Goal: Task Accomplishment & Management: Use online tool/utility

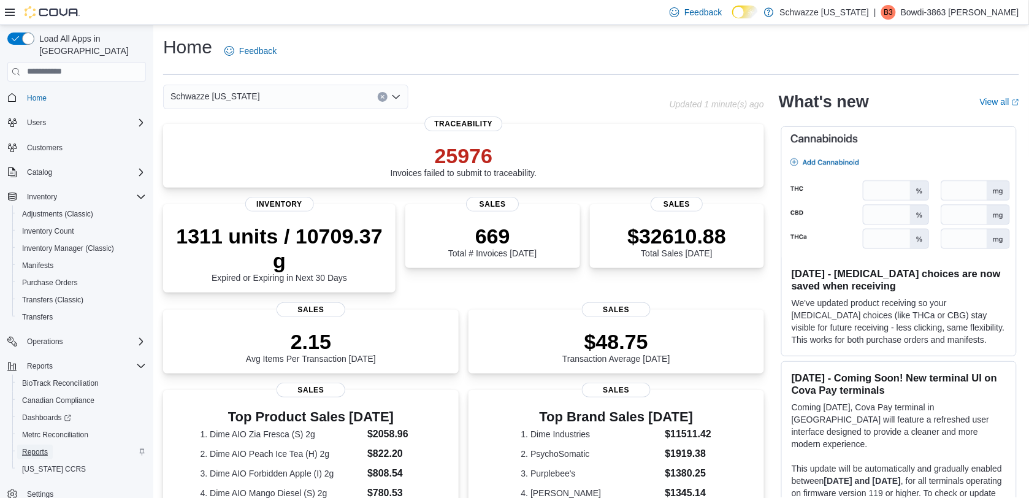
click at [38, 447] on span "Reports" at bounding box center [35, 452] width 26 height 10
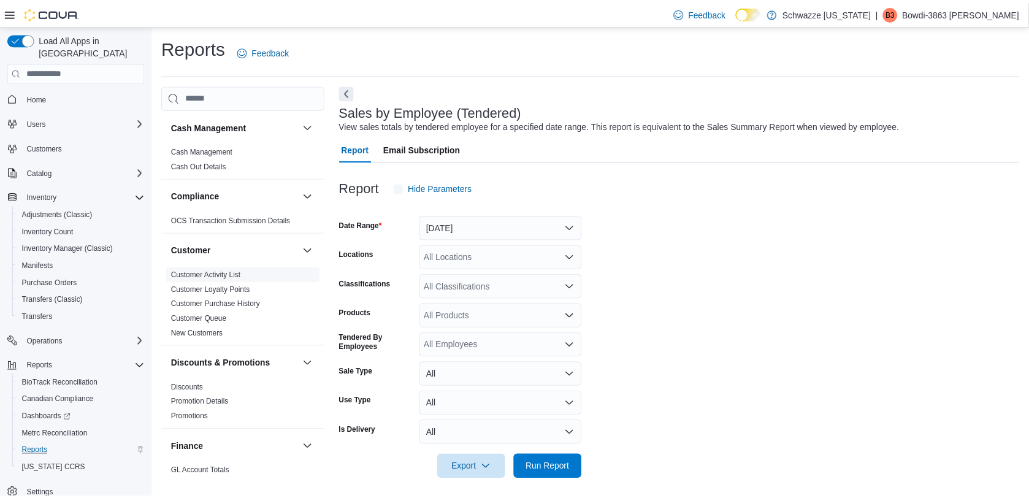
scroll to position [6, 0]
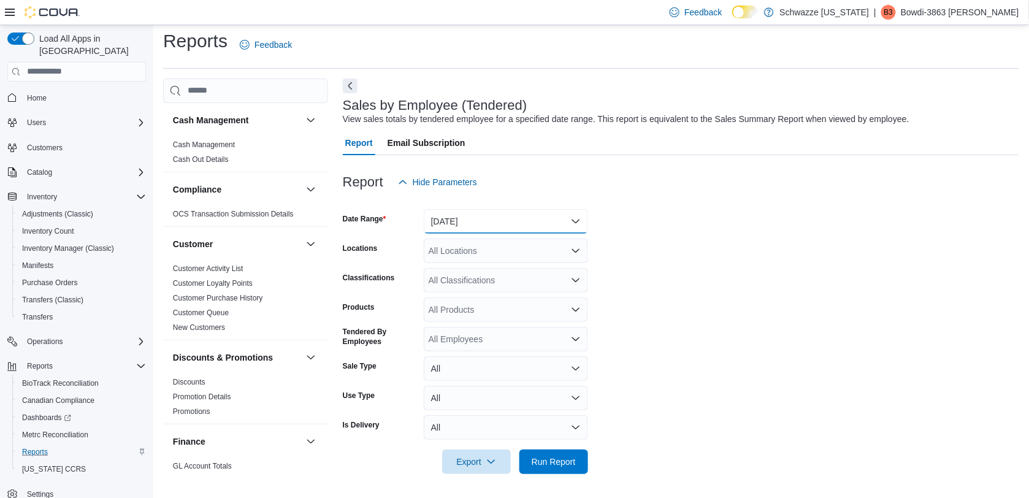
click at [525, 218] on button "[DATE]" at bounding box center [506, 221] width 164 height 25
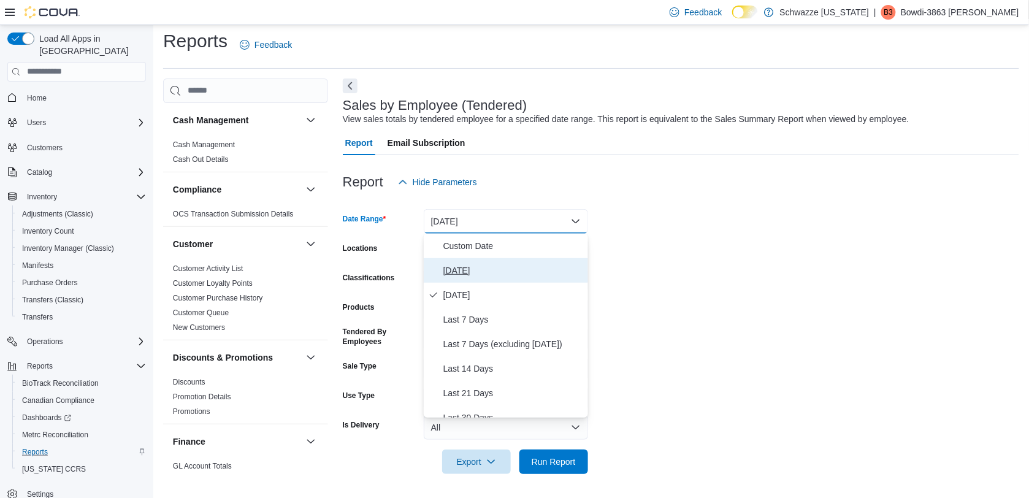
click at [492, 280] on button "[DATE]" at bounding box center [506, 270] width 164 height 25
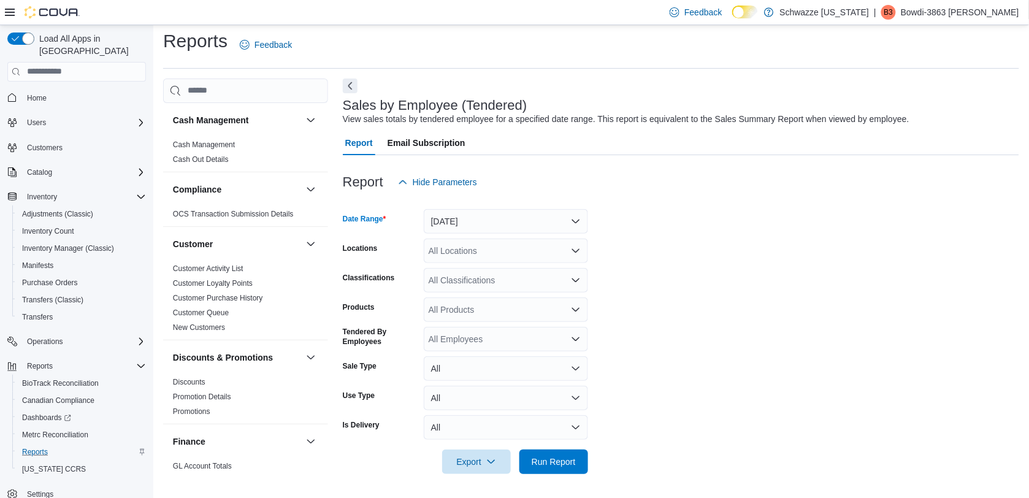
click at [496, 253] on div "All Locations" at bounding box center [506, 251] width 164 height 25
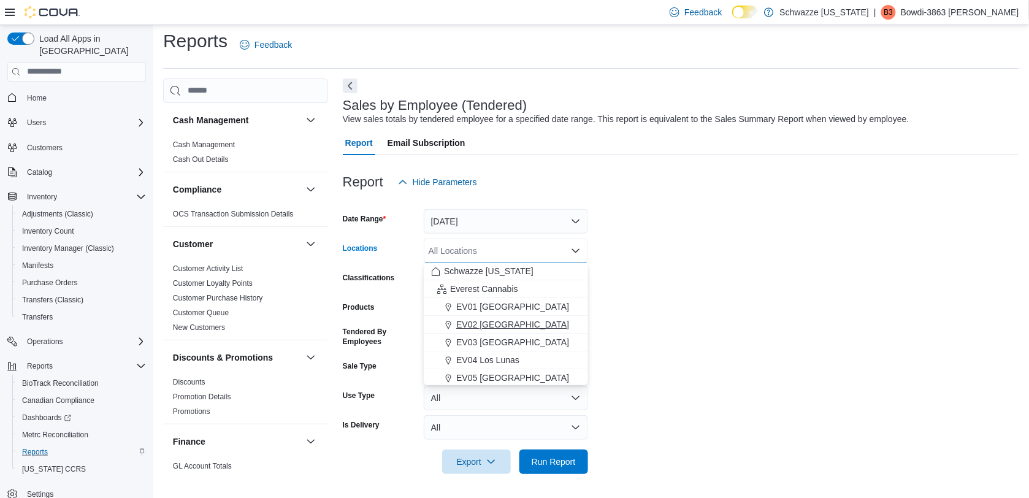
click at [486, 323] on span "EV02 [GEOGRAPHIC_DATA]" at bounding box center [512, 324] width 113 height 12
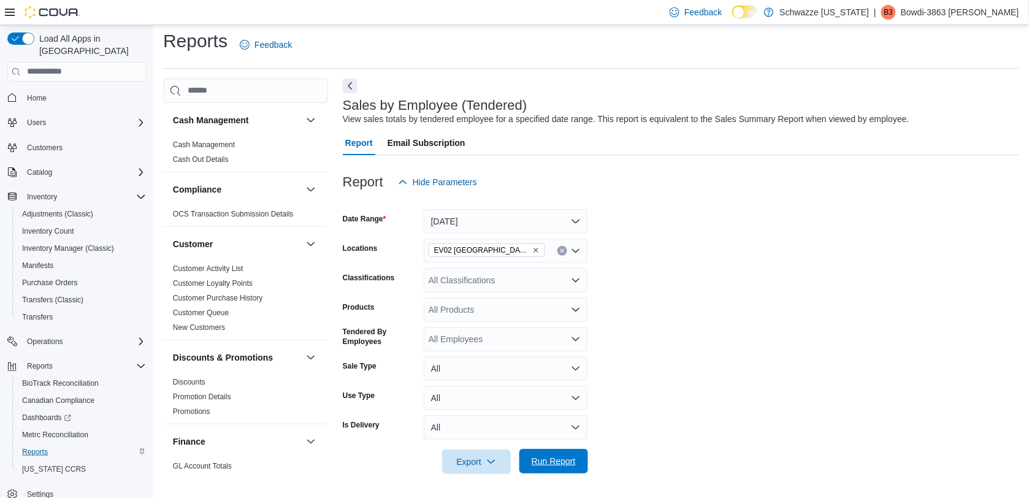
click at [555, 464] on span "Run Report" at bounding box center [554, 461] width 44 height 12
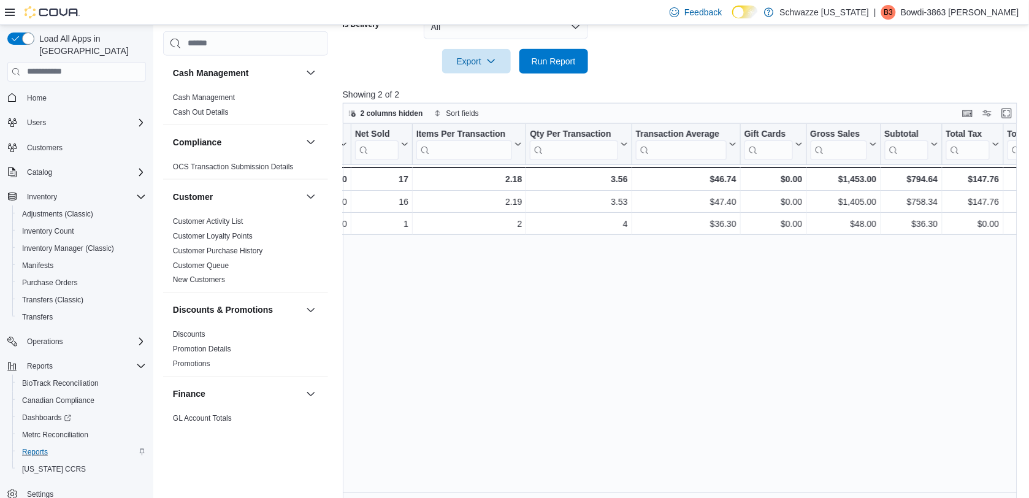
scroll to position [7, 0]
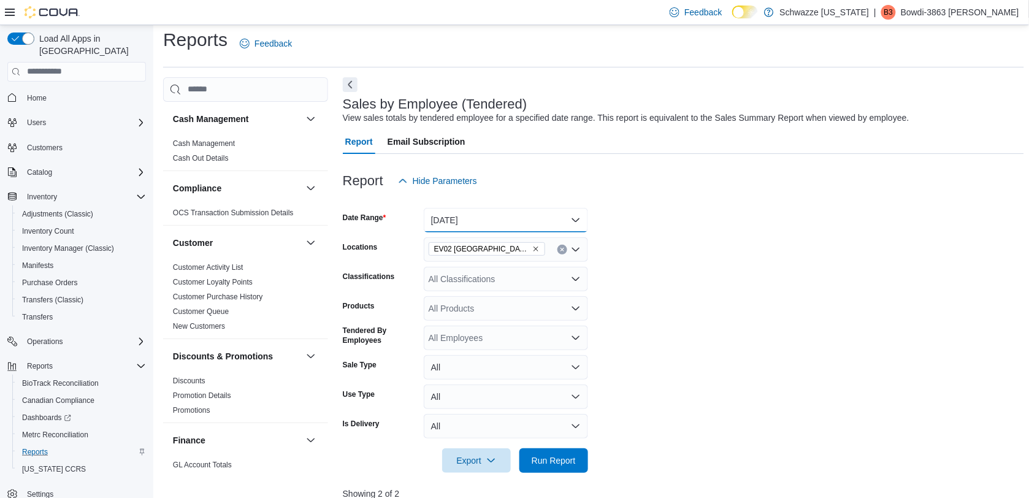
click at [560, 218] on button "[DATE]" at bounding box center [506, 220] width 164 height 25
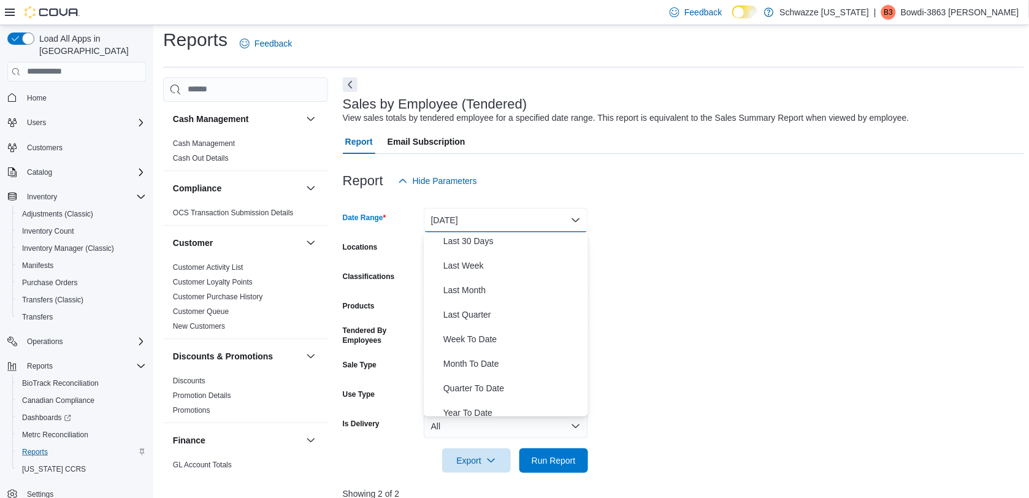
scroll to position [182, 0]
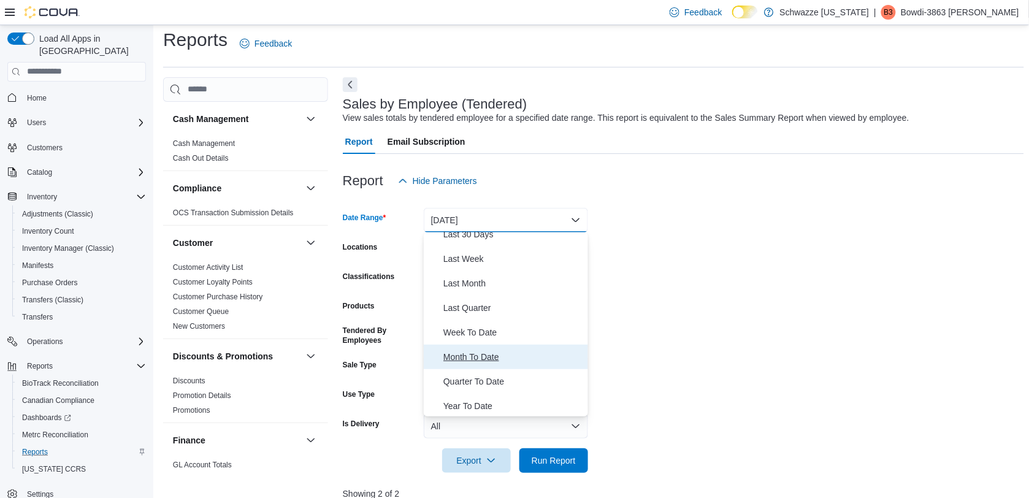
click at [526, 350] on span "Month To Date" at bounding box center [513, 357] width 140 height 15
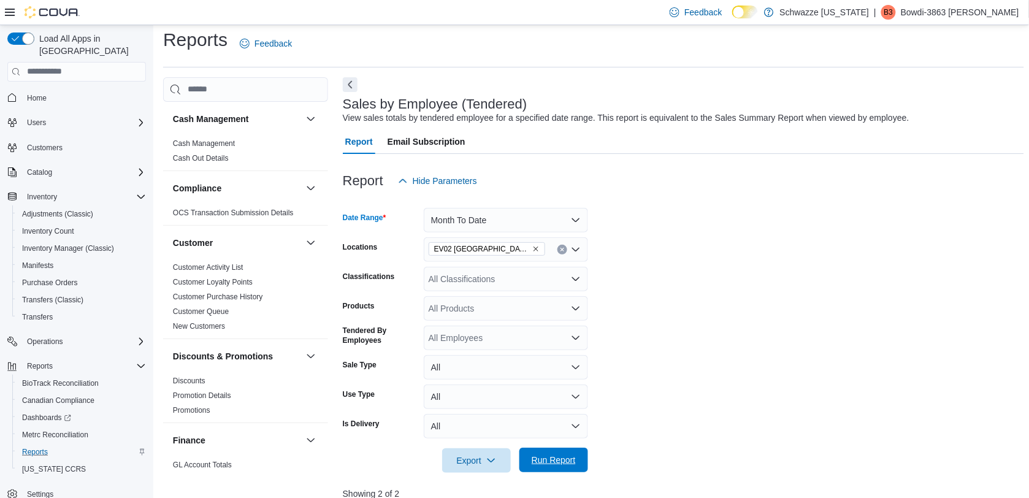
click at [569, 458] on span "Run Report" at bounding box center [554, 460] width 44 height 12
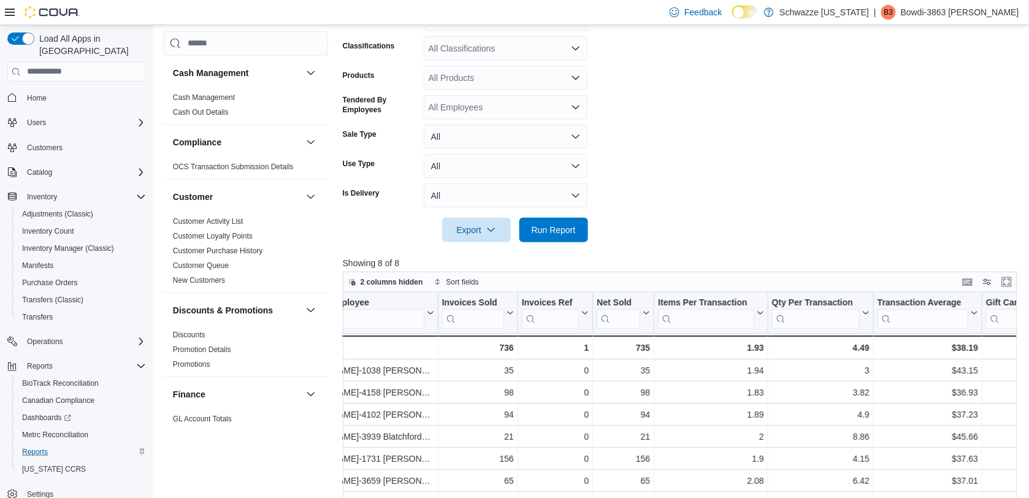
scroll to position [158, 0]
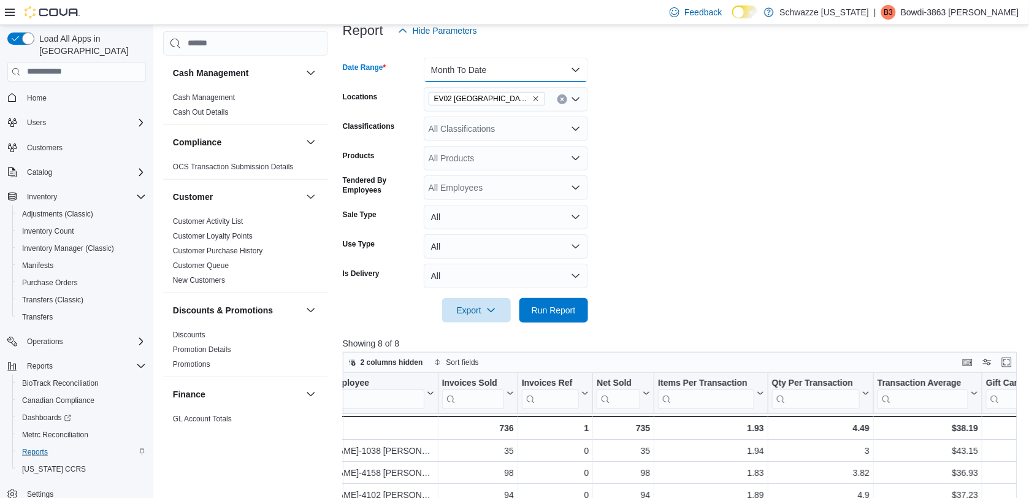
click at [523, 74] on button "Month To Date" at bounding box center [506, 70] width 164 height 25
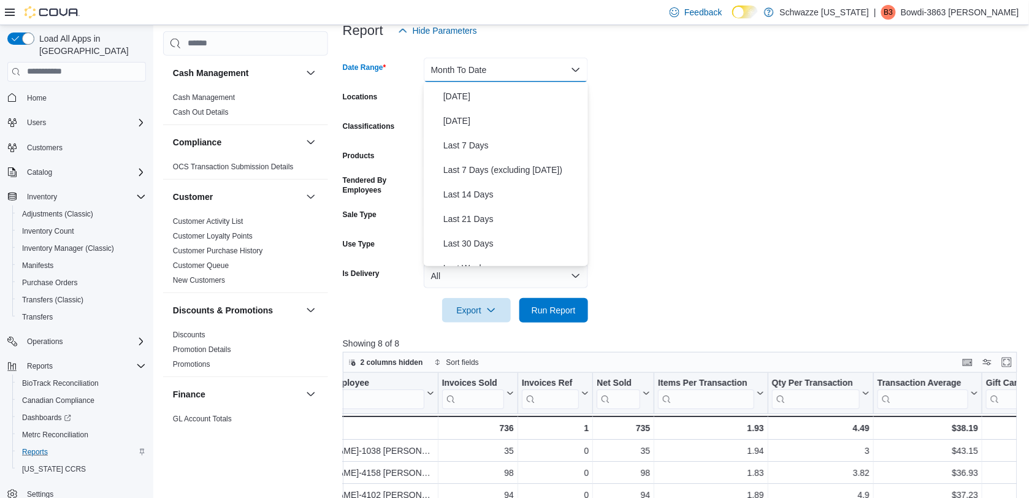
scroll to position [1, 0]
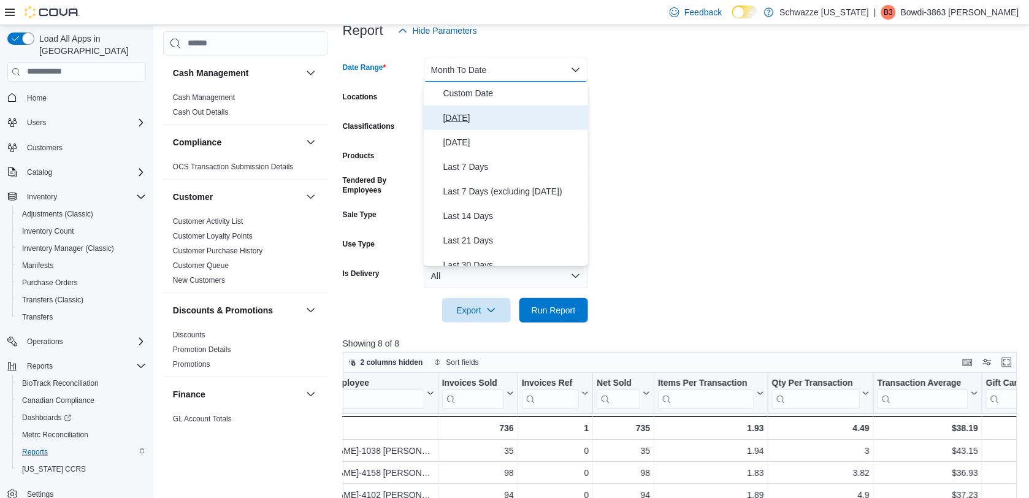
click at [532, 120] on span "[DATE]" at bounding box center [513, 117] width 140 height 15
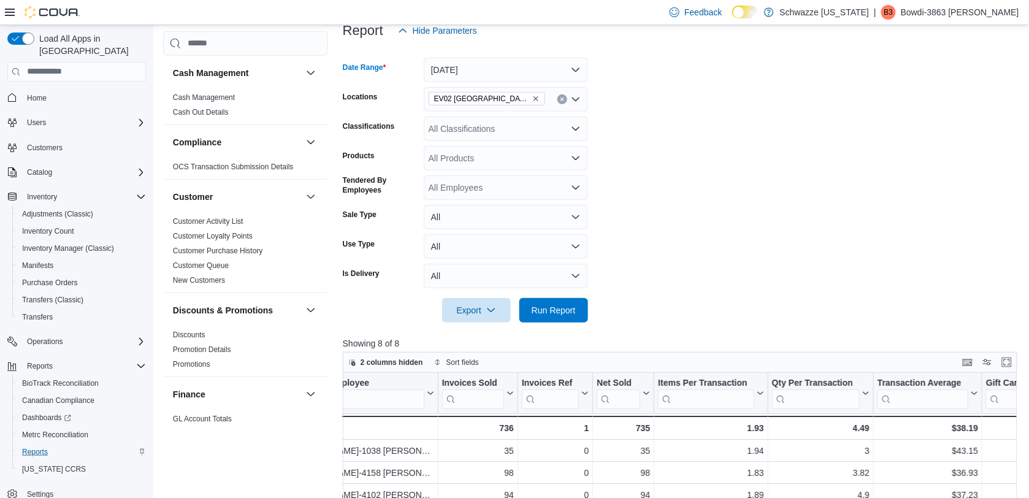
click at [559, 120] on div "All Classifications" at bounding box center [506, 129] width 164 height 25
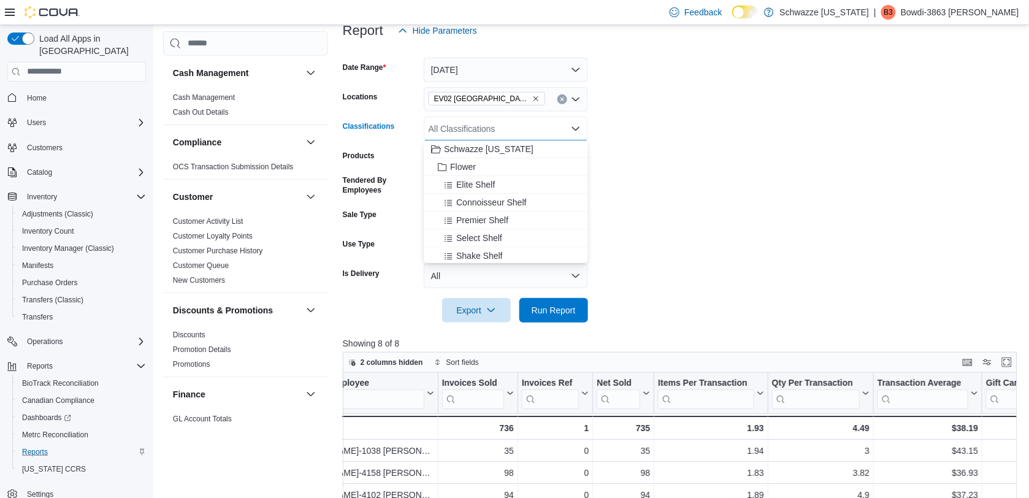
click at [629, 136] on form "Date Range [DATE] Locations EV02 [GEOGRAPHIC_DATA] Classifications All Classifi…" at bounding box center [684, 183] width 682 height 280
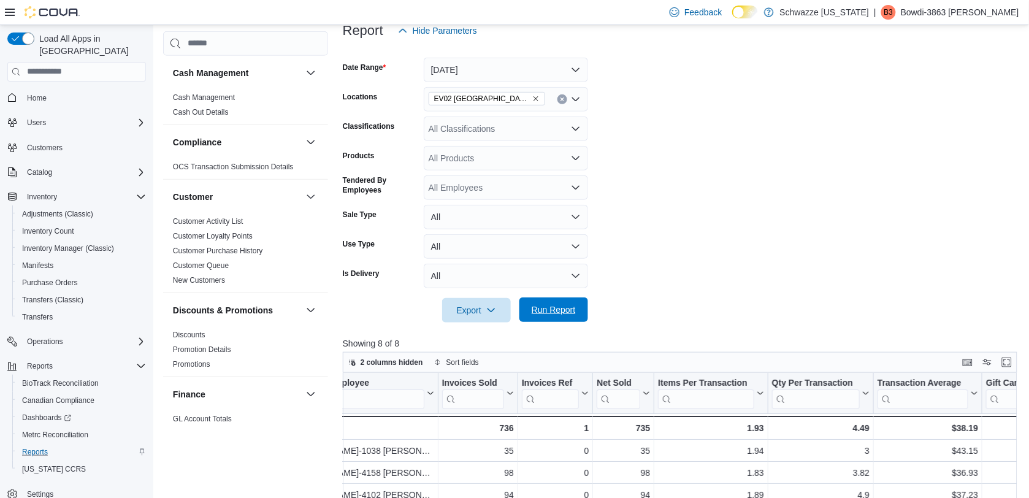
click at [559, 302] on span "Run Report" at bounding box center [554, 309] width 54 height 25
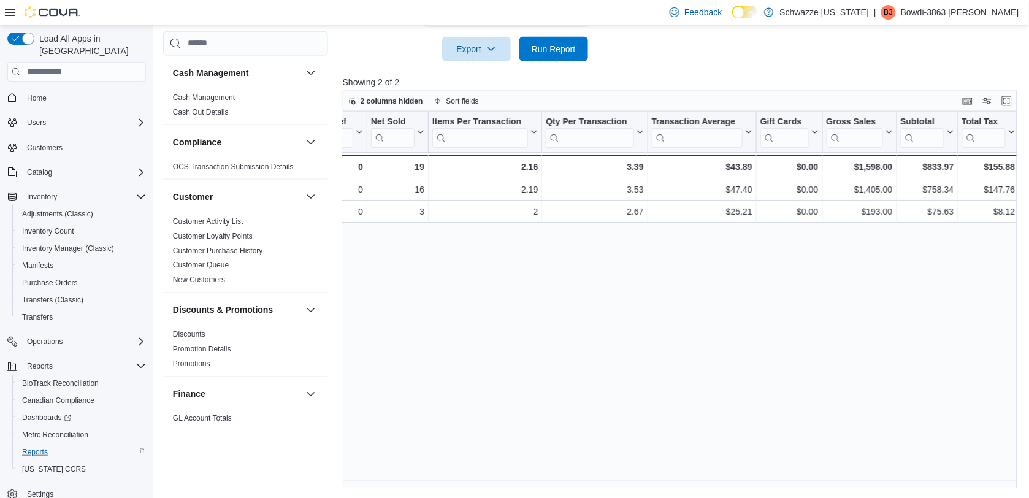
scroll to position [0, 289]
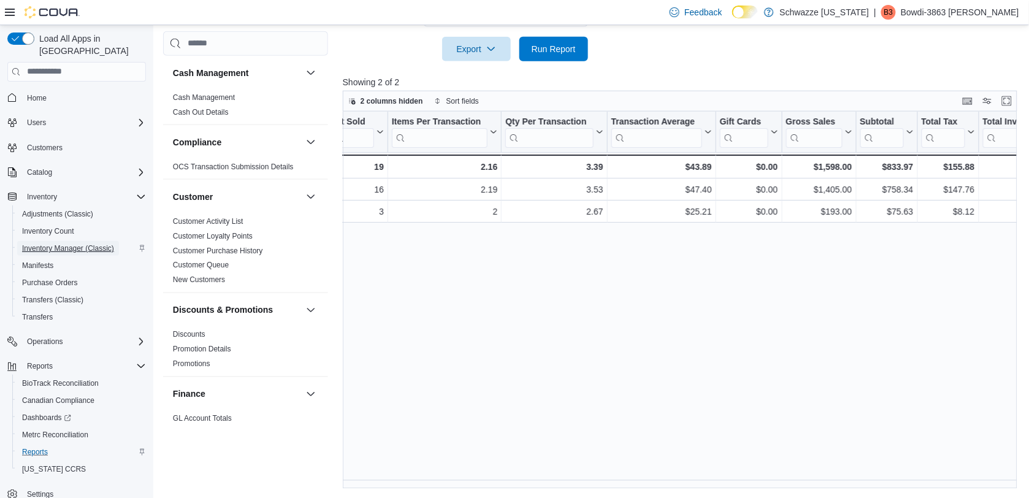
click at [66, 243] on span "Inventory Manager (Classic)" at bounding box center [68, 248] width 92 height 10
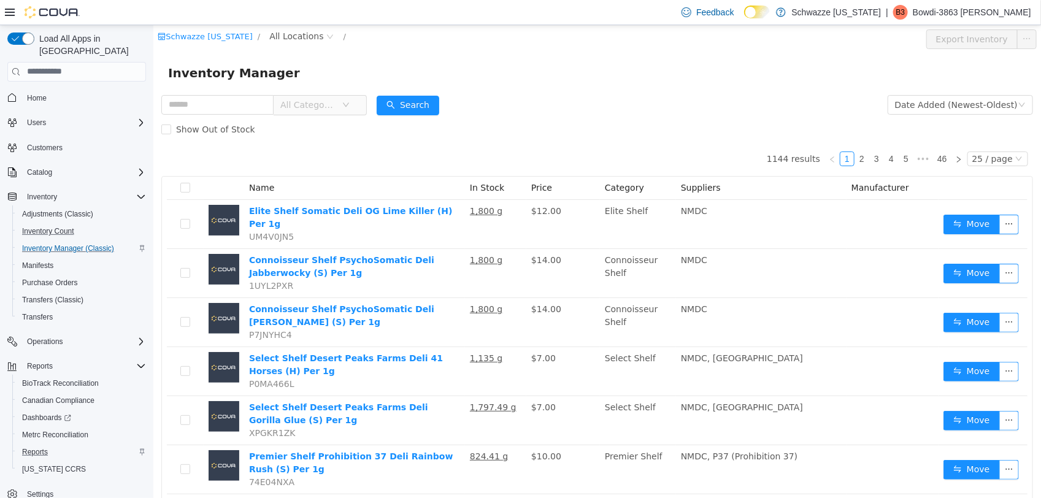
click at [57, 223] on button "Inventory Count" at bounding box center [81, 231] width 139 height 17
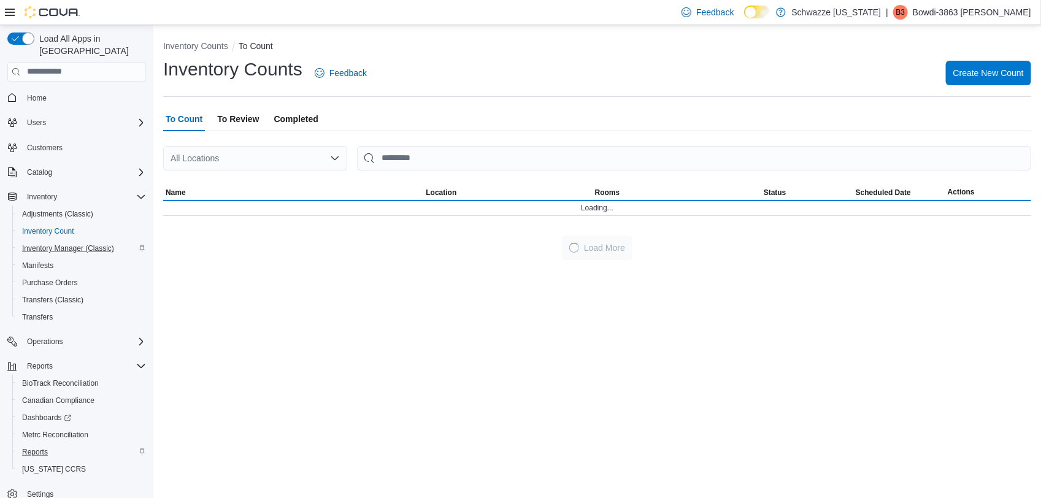
click at [241, 151] on div "All Locations" at bounding box center [255, 158] width 184 height 25
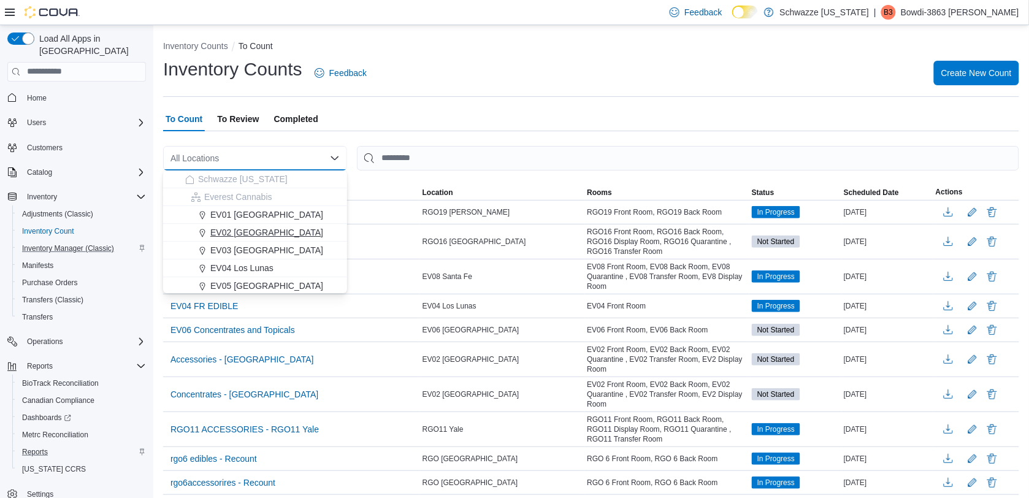
click at [227, 234] on span "EV02 [GEOGRAPHIC_DATA]" at bounding box center [266, 232] width 113 height 12
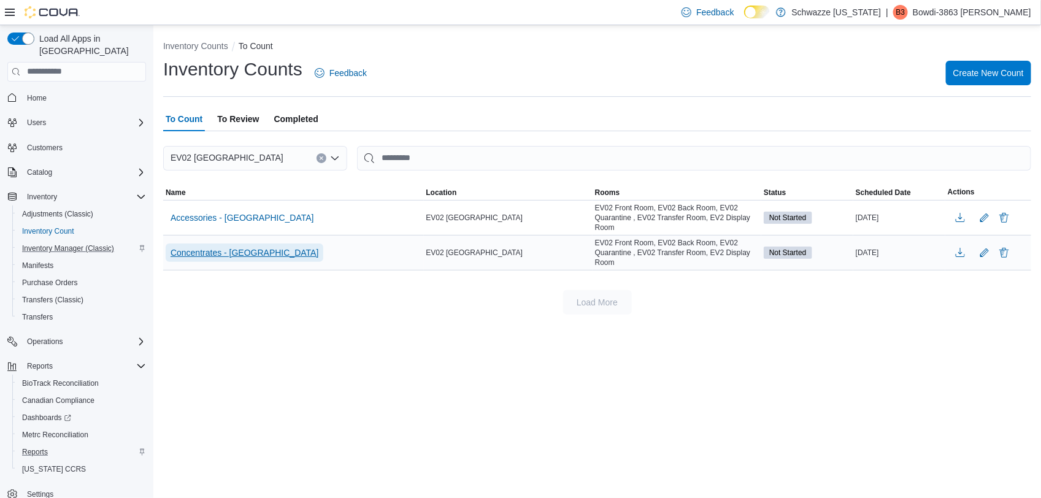
click at [229, 251] on span "Concentrates - [GEOGRAPHIC_DATA]" at bounding box center [244, 253] width 148 height 12
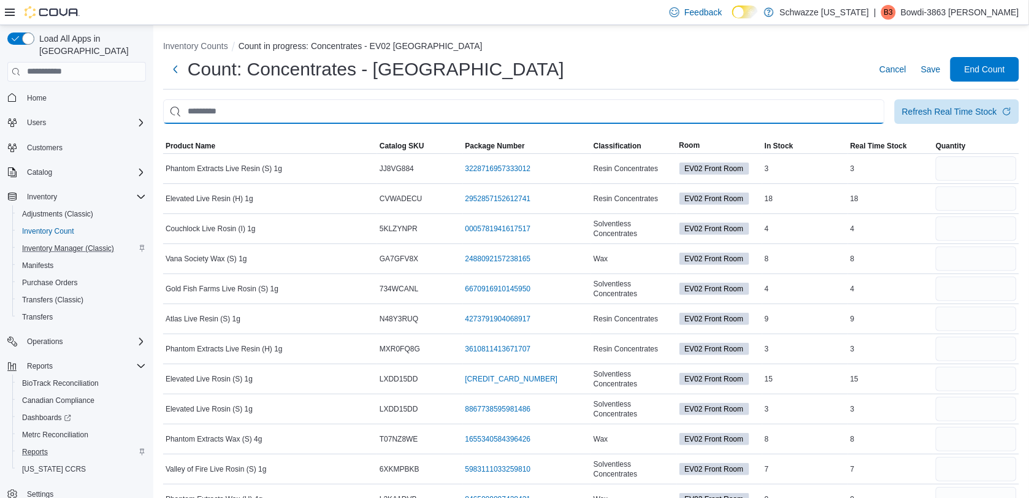
click at [467, 100] on input "This is a search bar. After typing your query, hit enter to filter the results …" at bounding box center [524, 111] width 722 height 25
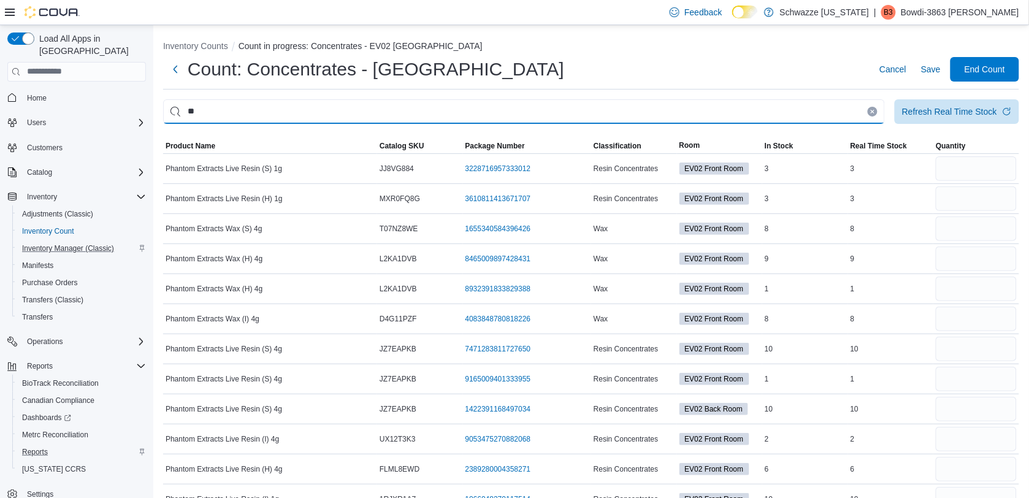
type input "*"
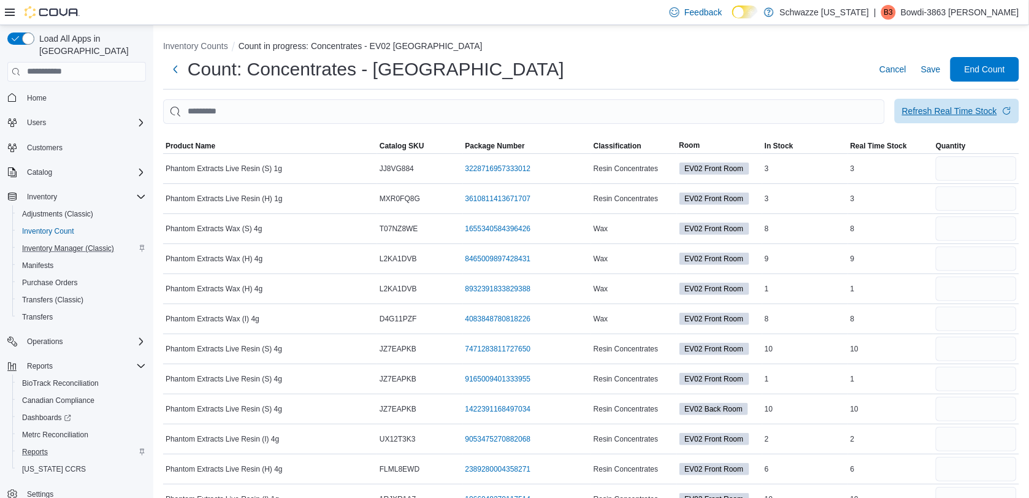
click at [943, 117] on span "Refresh Real Time Stock" at bounding box center [957, 111] width 110 height 25
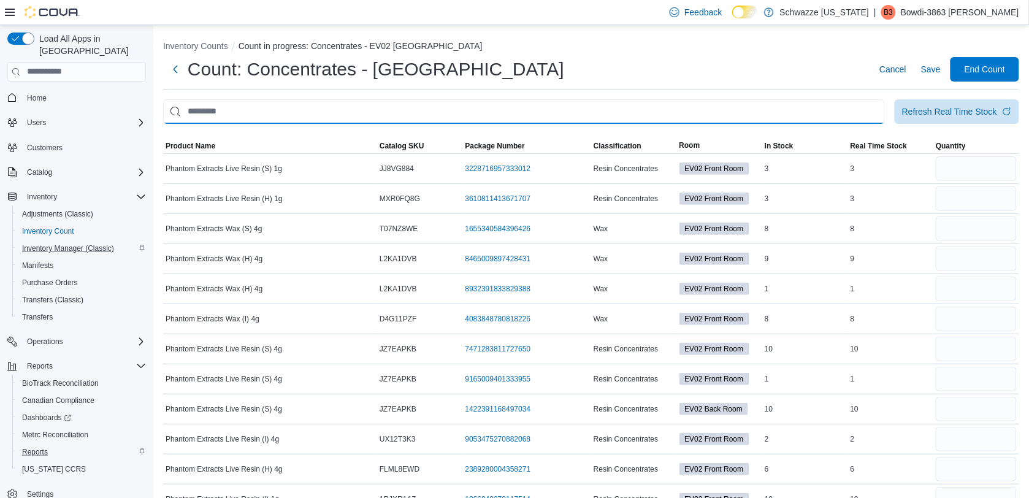
click at [806, 120] on input "This is a search bar. After typing your query, hit enter to filter the results …" at bounding box center [524, 111] width 722 height 25
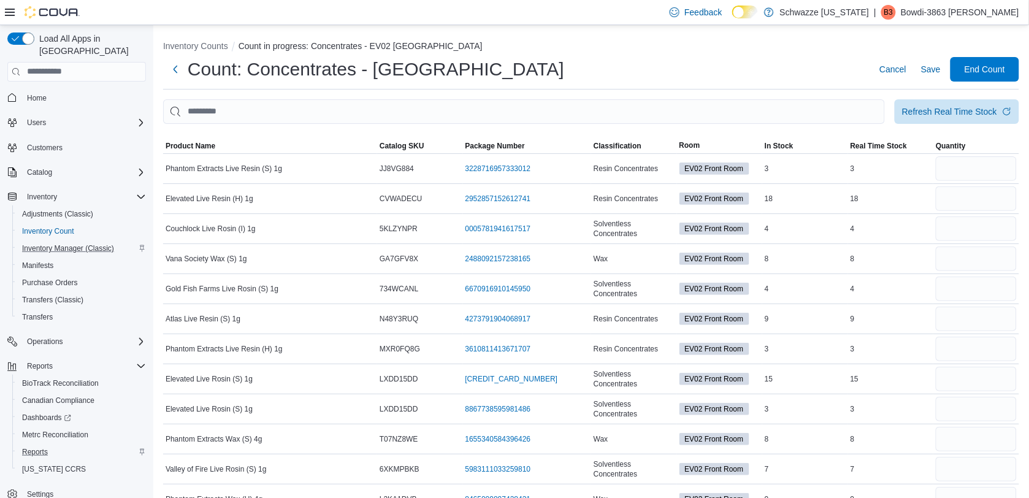
click at [682, 68] on div "Count: Concentrates - EV02 [GEOGRAPHIC_DATA] Cancel Save End Count" at bounding box center [591, 69] width 856 height 25
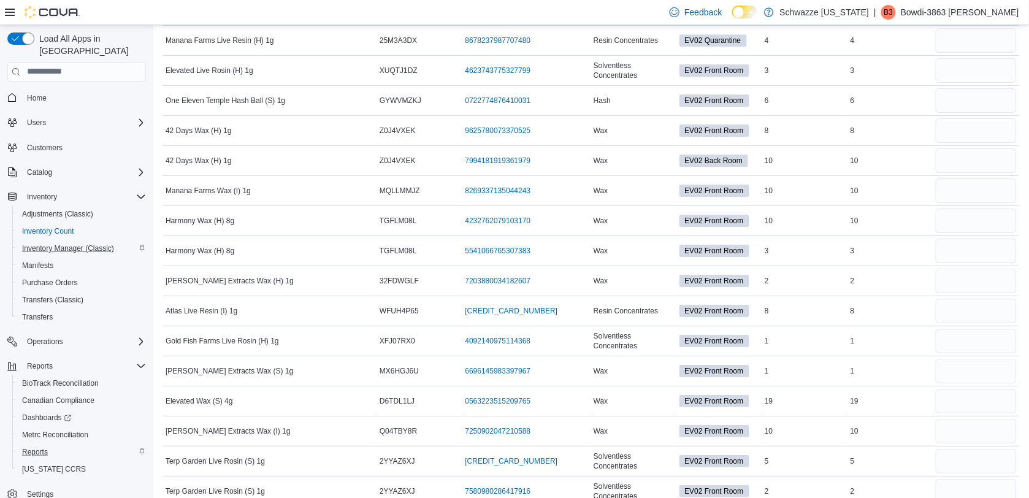
scroll to position [1154, 0]
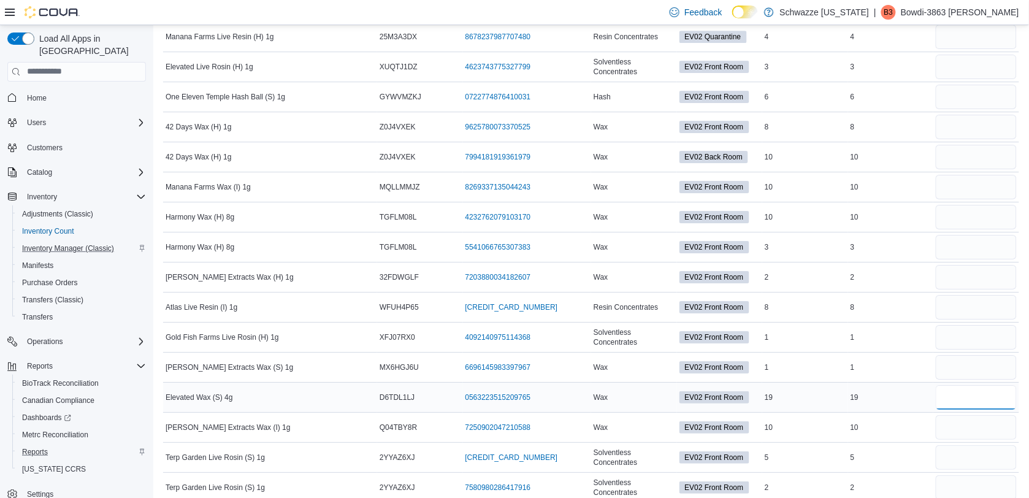
click at [973, 405] on input "number" at bounding box center [976, 397] width 81 height 25
type input "**"
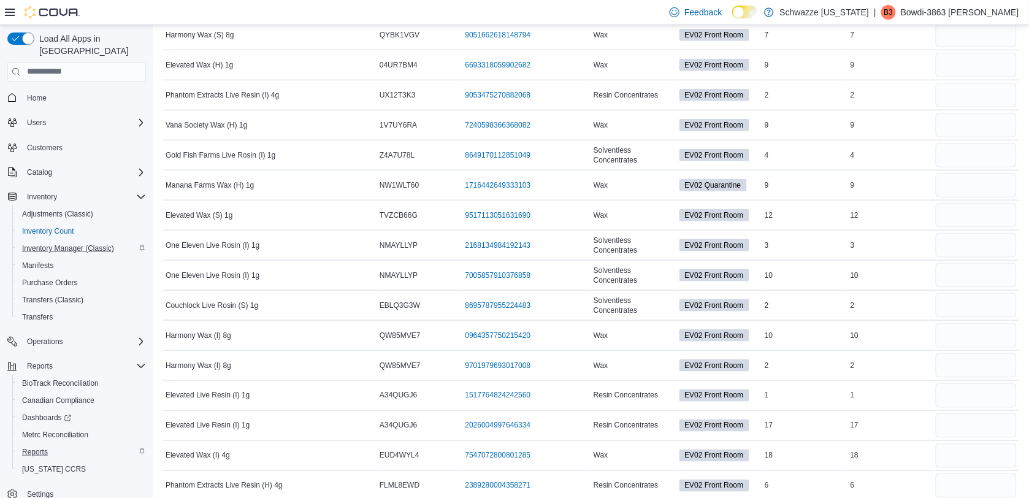
scroll to position [1658, 0]
